Goal: Information Seeking & Learning: Stay updated

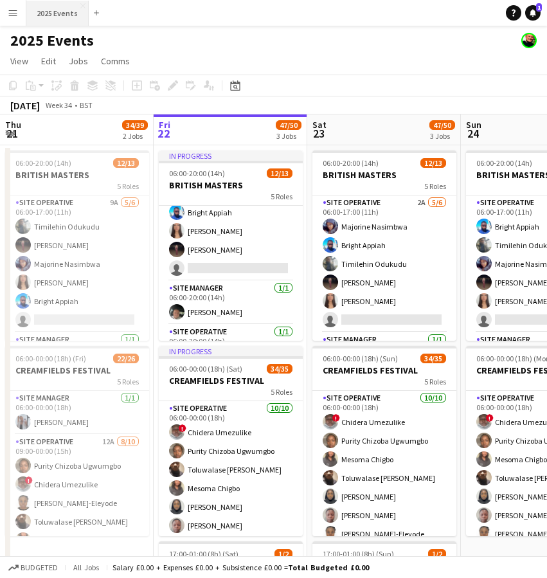
scroll to position [58, 0]
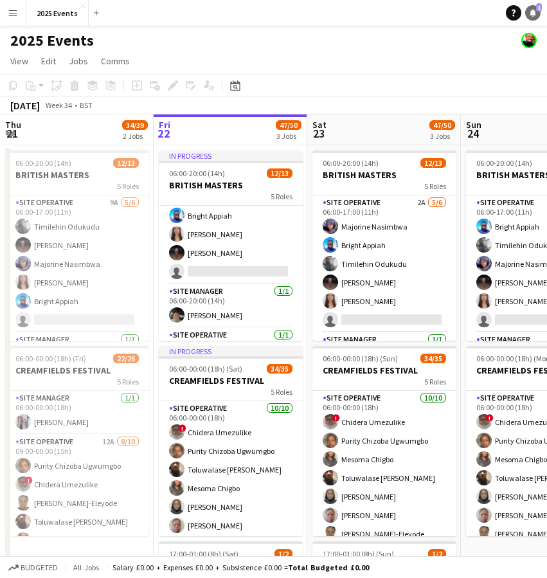
click at [534, 13] on icon at bounding box center [533, 12] width 6 height 6
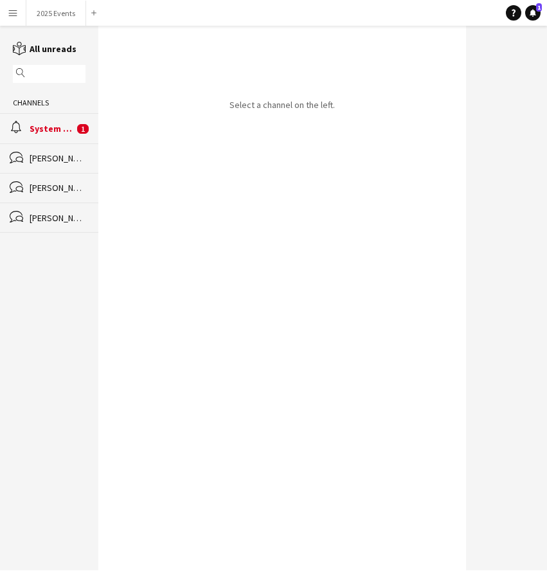
click at [44, 139] on div "alarm System notifications 1" at bounding box center [49, 128] width 98 height 30
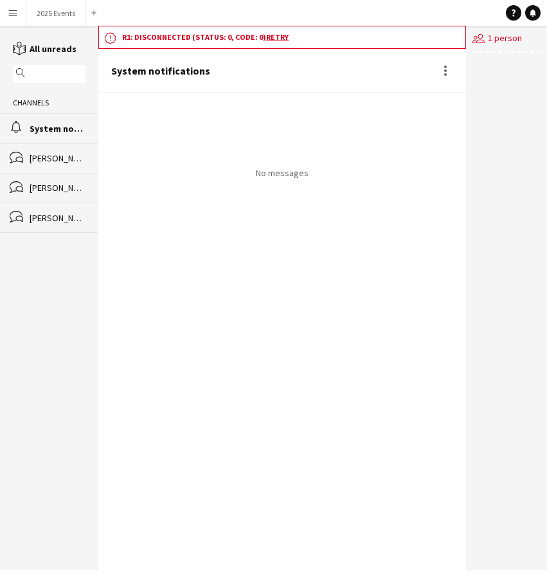
click at [294, 82] on div "System notifications" at bounding box center [282, 71] width 368 height 44
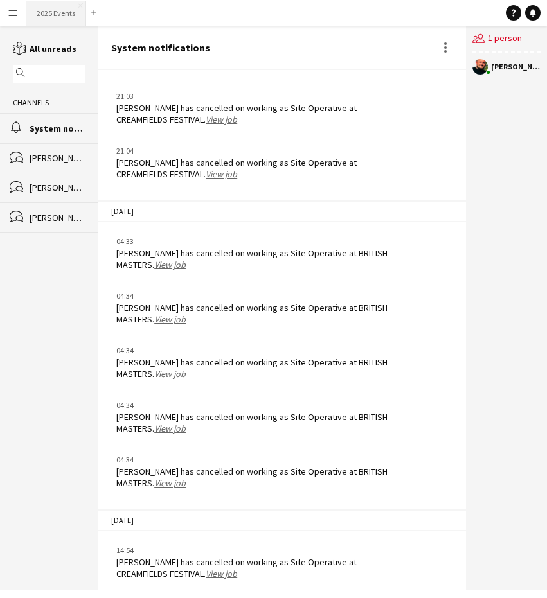
click at [74, 12] on button "2025 Events Close" at bounding box center [56, 13] width 60 height 25
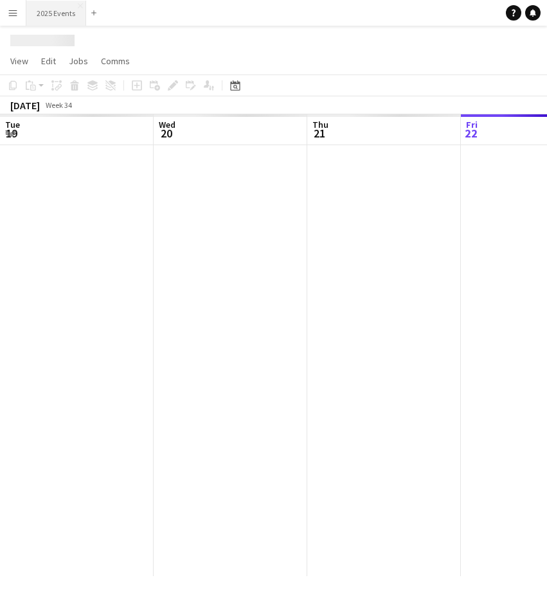
scroll to position [0, 307]
